Goal: Task Accomplishment & Management: Manage account settings

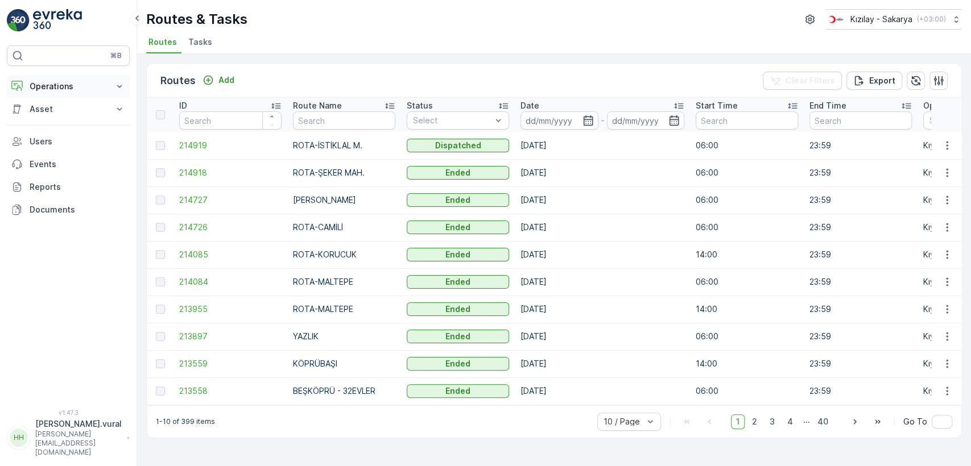
click at [72, 82] on p "Operations" at bounding box center [68, 86] width 77 height 11
click at [79, 151] on link "Cockpit" at bounding box center [76, 154] width 105 height 16
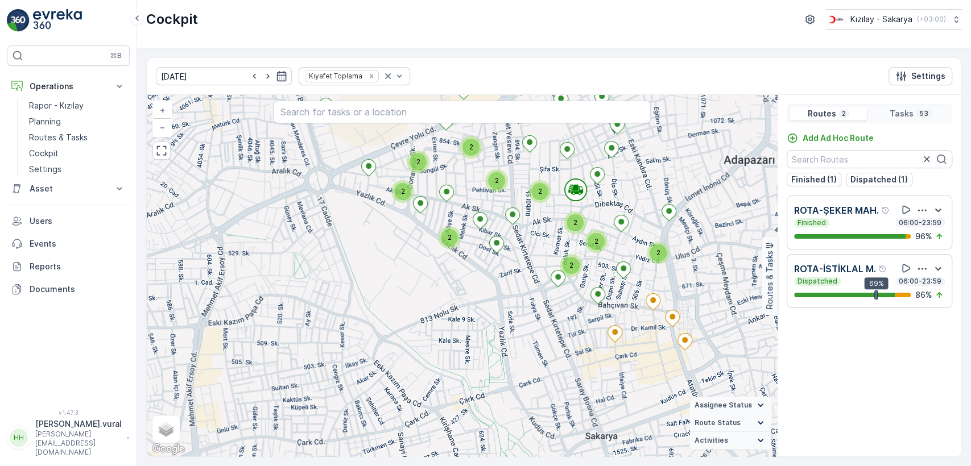
drag, startPoint x: 709, startPoint y: 238, endPoint x: 648, endPoint y: 255, distance: 63.2
click at [671, 251] on div "2 2 2 2 2 2 2 2 2 2 + − Satellite Roadmap Terrain Hybrid Leaflet Keyboard short…" at bounding box center [462, 276] width 630 height 362
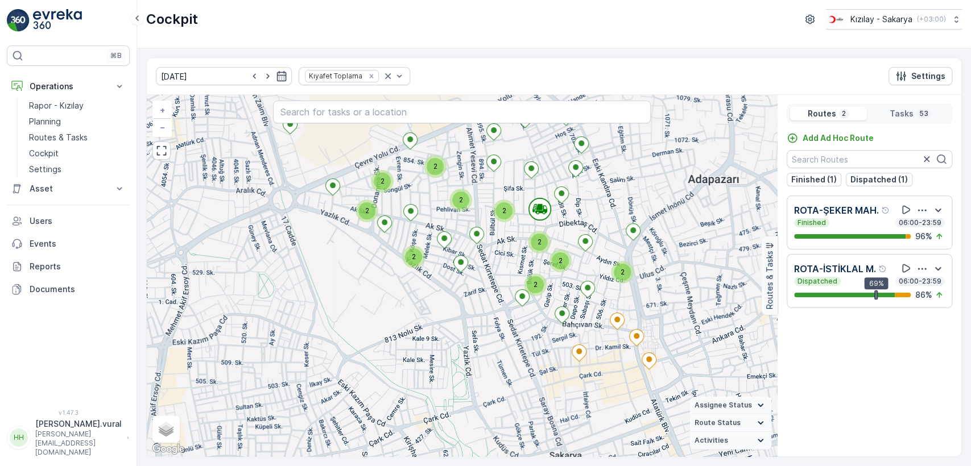
drag, startPoint x: 651, startPoint y: 255, endPoint x: 646, endPoint y: 321, distance: 66.1
click at [646, 321] on div "2 2 2 2 2 2 2 2 2 2 + − Satellite Roadmap Terrain Hybrid Leaflet Keyboard short…" at bounding box center [462, 276] width 630 height 362
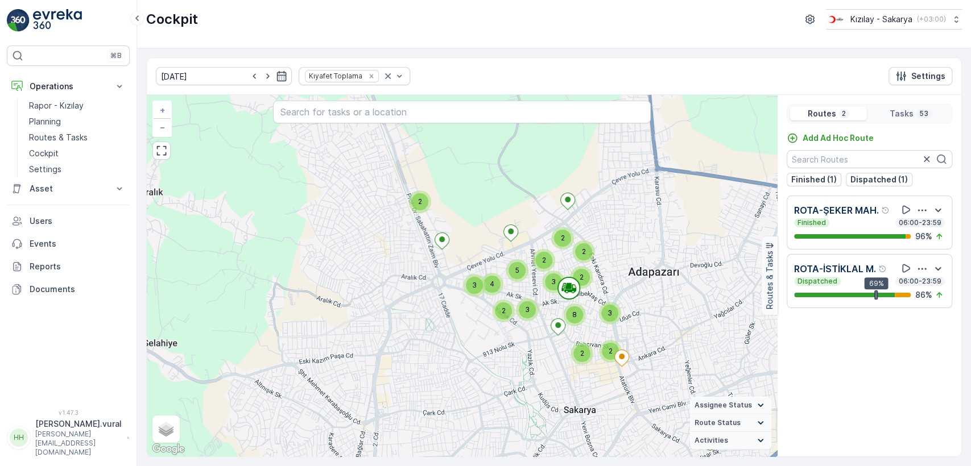
drag, startPoint x: 640, startPoint y: 303, endPoint x: 603, endPoint y: 299, distance: 36.6
click at [614, 301] on div "2 2 2 2 2 3 8 2 3 3 2 5 4 3 2 + − Satellite Roadmap Terrain Hybrid Leaflet Keyb…" at bounding box center [462, 276] width 630 height 362
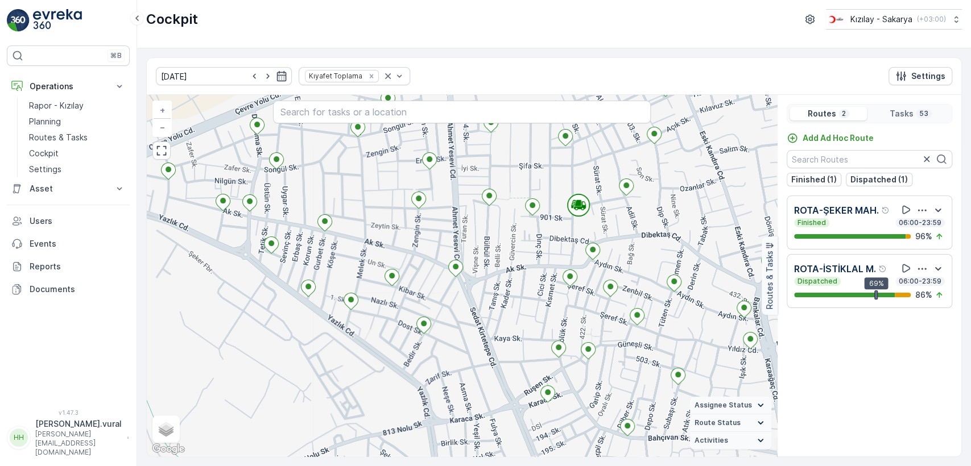
drag, startPoint x: 627, startPoint y: 399, endPoint x: 570, endPoint y: 322, distance: 95.6
click at [572, 328] on div "+ − Satellite Roadmap Terrain Hybrid Leaflet Keyboard shortcuts Map Data Map da…" at bounding box center [462, 276] width 630 height 362
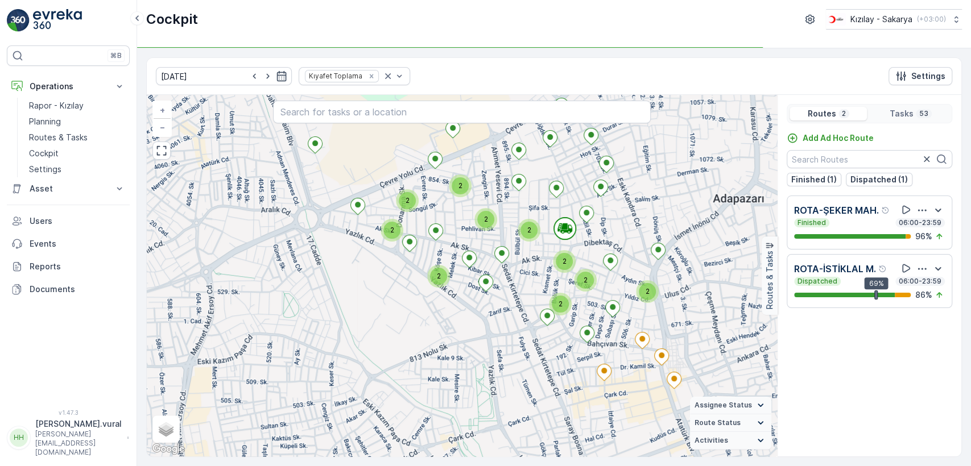
drag, startPoint x: 637, startPoint y: 388, endPoint x: 587, endPoint y: 356, distance: 59.3
click at [587, 357] on div "2 2 2 2 2 2 2 2 2 2 + − Satellite Roadmap Terrain Hybrid Leaflet Keyboard short…" at bounding box center [462, 276] width 630 height 362
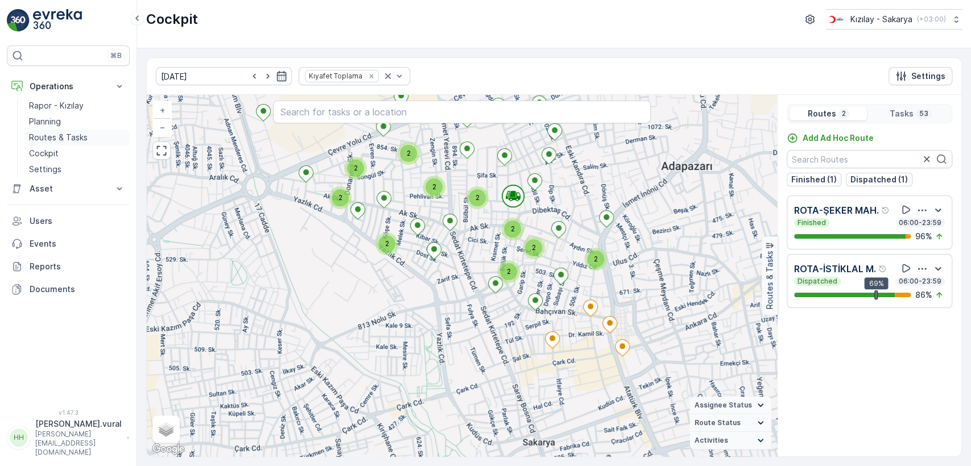
click at [44, 137] on p "Routes & Tasks" at bounding box center [58, 137] width 59 height 11
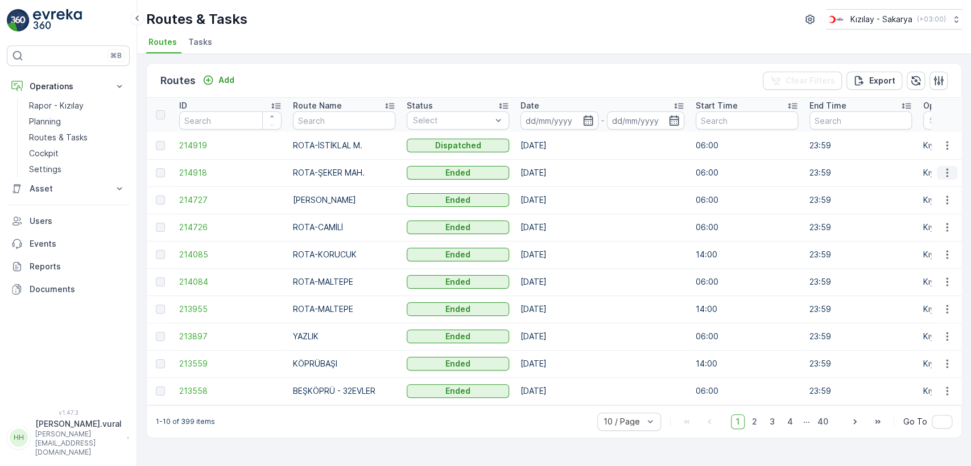
click at [942, 176] on icon "button" at bounding box center [946, 172] width 11 height 11
click at [934, 191] on span "See More Details" at bounding box center [920, 189] width 66 height 11
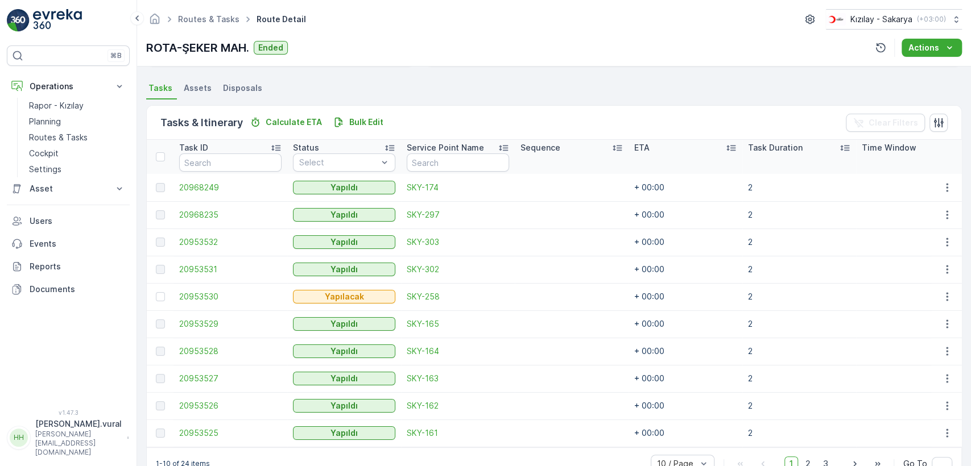
scroll to position [270, 0]
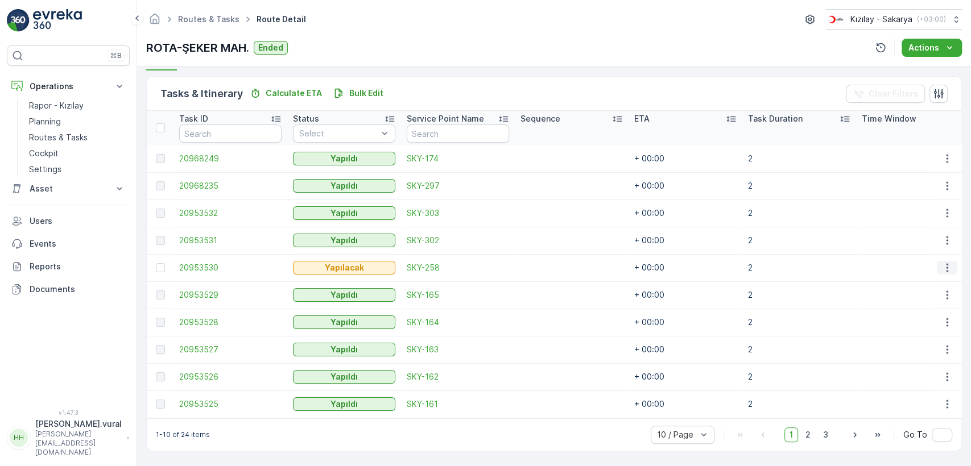
click at [941, 262] on icon "button" at bounding box center [946, 267] width 11 height 11
click at [942, 347] on div "Delete" at bounding box center [929, 349] width 86 height 16
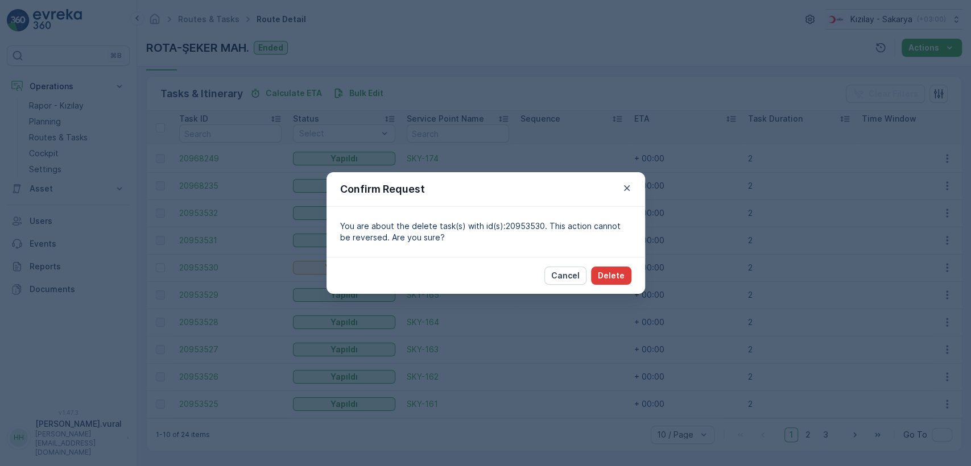
click at [623, 270] on p "Delete" at bounding box center [611, 275] width 27 height 11
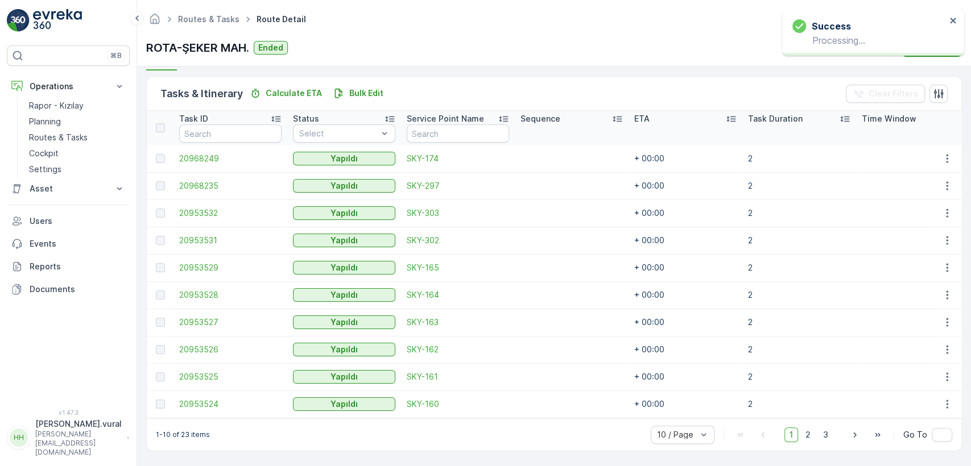
click at [824, 445] on div "1-10 of 23 items 10 / Page 1 2 3 Go To" at bounding box center [554, 435] width 814 height 32
click at [809, 435] on span "2" at bounding box center [807, 435] width 15 height 15
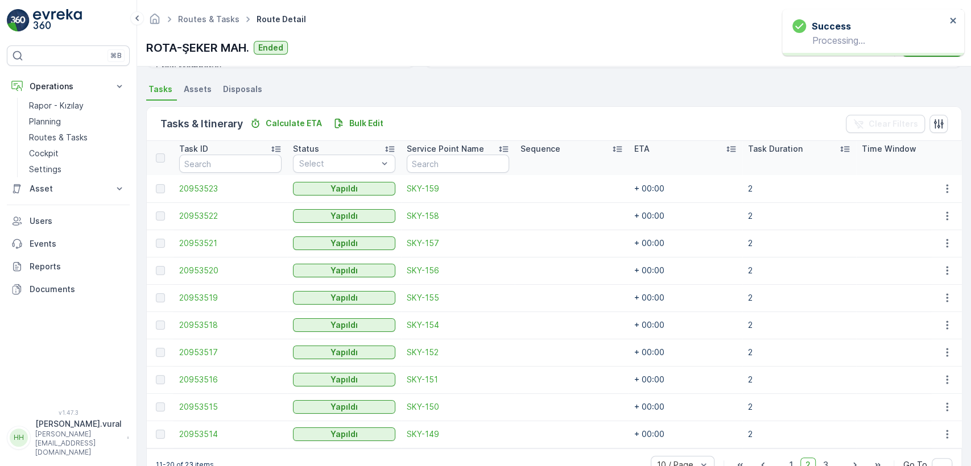
scroll to position [270, 0]
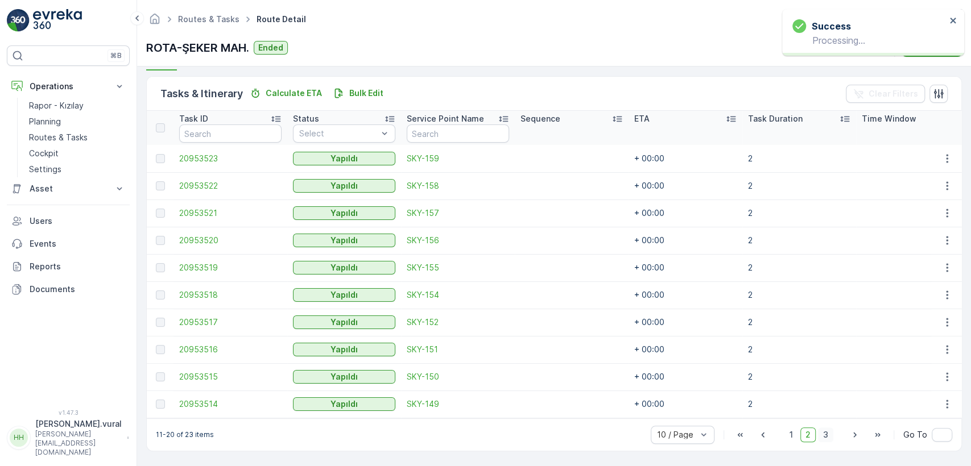
click at [828, 441] on span "3" at bounding box center [825, 435] width 15 height 15
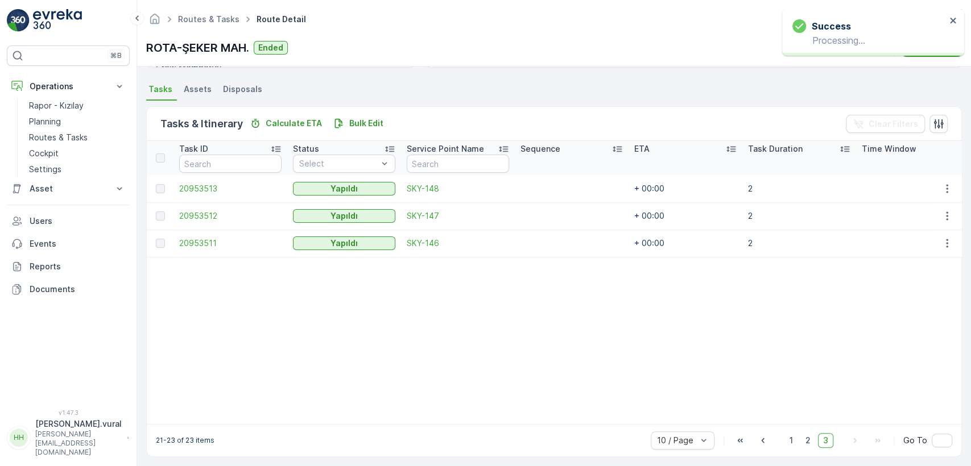
scroll to position [246, 0]
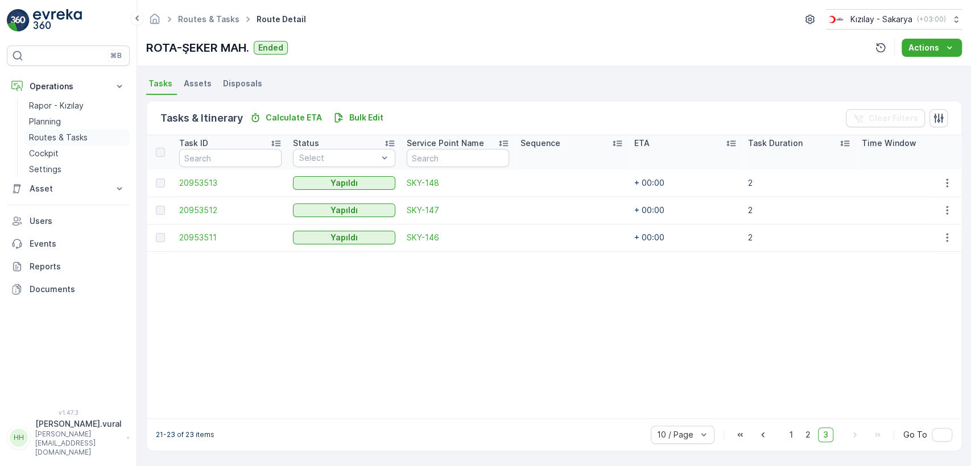
click at [55, 133] on p "Routes & Tasks" at bounding box center [58, 137] width 59 height 11
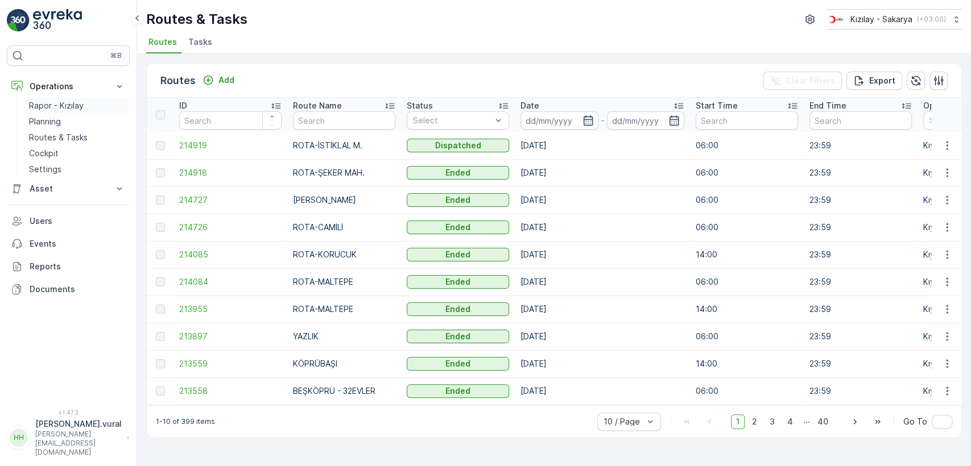
click at [76, 102] on p "Rapor - Kızılay" at bounding box center [56, 105] width 55 height 11
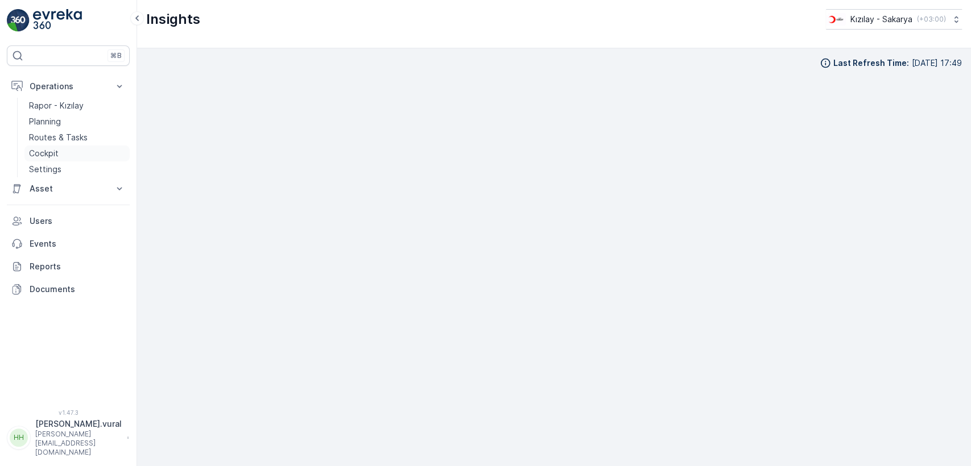
click at [55, 151] on p "Cockpit" at bounding box center [44, 153] width 30 height 11
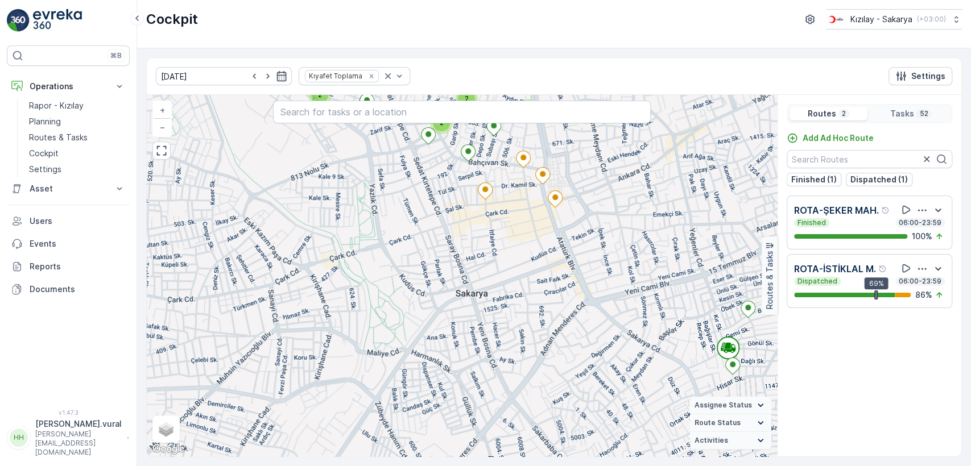
drag, startPoint x: 519, startPoint y: 212, endPoint x: 500, endPoint y: 241, distance: 34.9
click at [500, 241] on div "2 2 2 2 2 2 2 2 2 2 20953562 + − Satellite Roadmap Terrain Hybrid Leaflet Keybo…" at bounding box center [462, 276] width 630 height 362
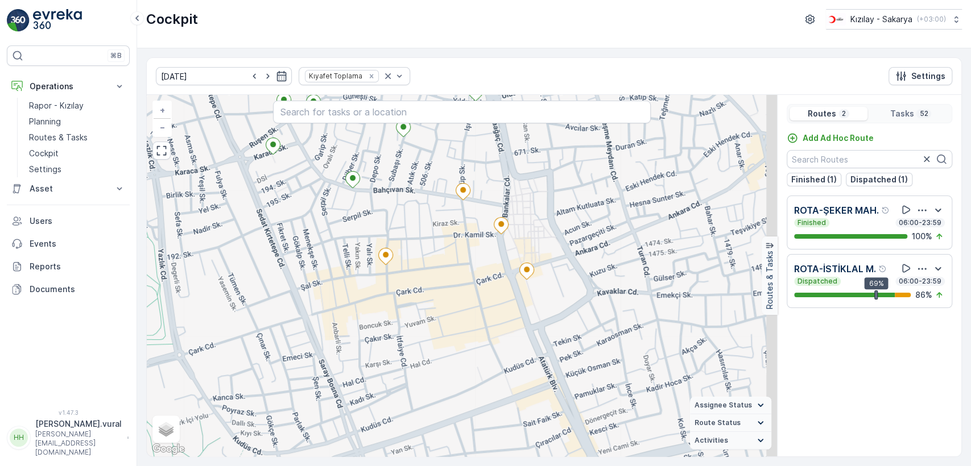
drag, startPoint x: 532, startPoint y: 265, endPoint x: 522, endPoint y: 292, distance: 29.2
click at [522, 292] on div "+ − Satellite Roadmap Terrain Hybrid Leaflet Keyboard shortcuts Map Data Map da…" at bounding box center [462, 276] width 630 height 362
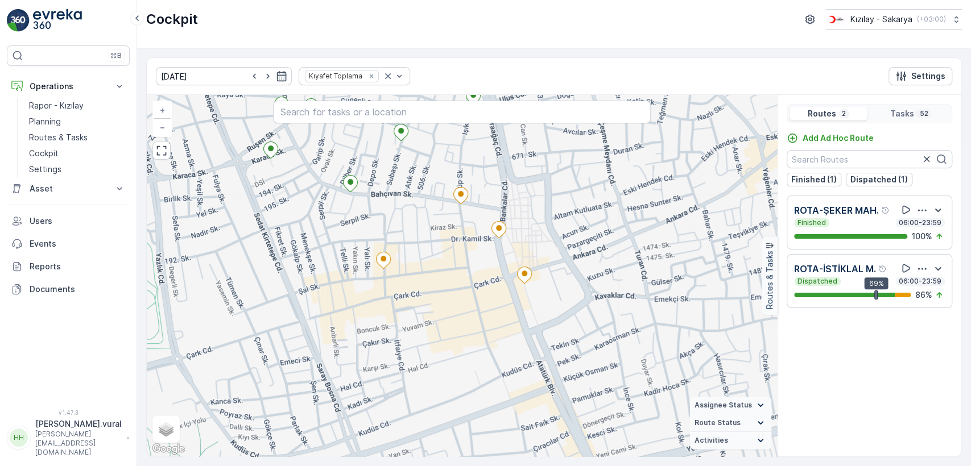
click at [534, 283] on div "+ − Satellite Roadmap Terrain Hybrid Leaflet Keyboard shortcuts Map Data Map da…" at bounding box center [462, 276] width 630 height 362
click at [528, 283] on icon at bounding box center [524, 275] width 15 height 17
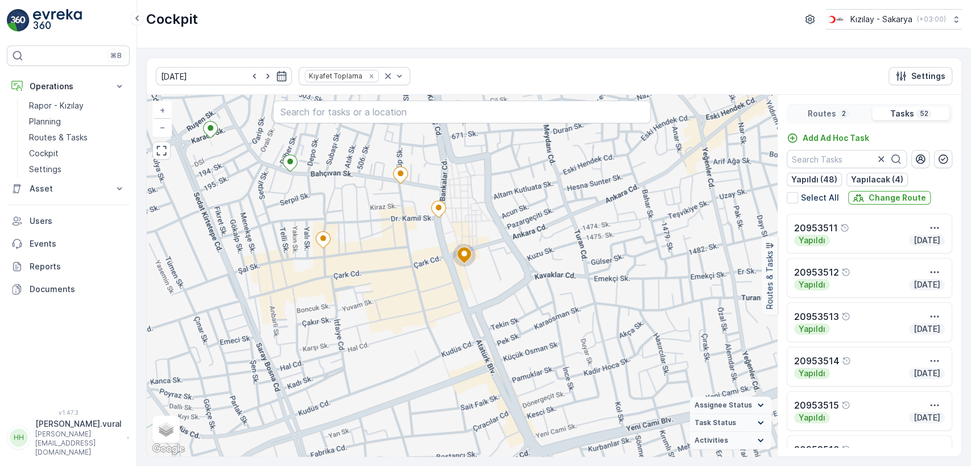
drag, startPoint x: 412, startPoint y: 278, endPoint x: 452, endPoint y: 307, distance: 48.9
click at [452, 307] on div "+ − Satellite Roadmap Terrain Hybrid Leaflet Keyboard shortcuts Map Data Map da…" at bounding box center [462, 276] width 630 height 362
